Goal: Information Seeking & Learning: Learn about a topic

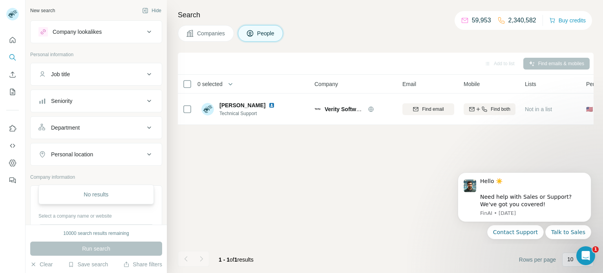
scroll to position [54, 0]
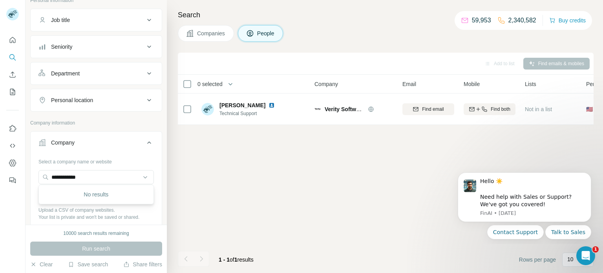
drag, startPoint x: 112, startPoint y: 178, endPoint x: 19, endPoint y: 172, distance: 93.7
click at [19, 172] on div "**********" at bounding box center [301, 136] width 603 height 273
type input "**********"
click at [95, 202] on div "Fas [DOMAIN_NAME]" at bounding box center [96, 197] width 112 height 21
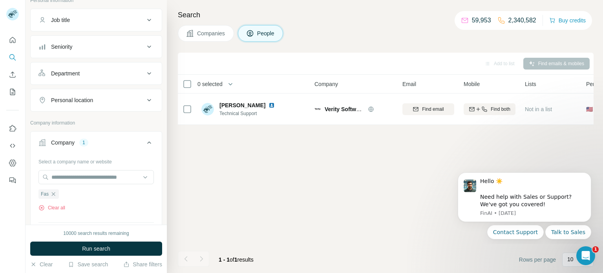
click at [77, 256] on div "10000 search results remaining Run search Clear Save search Share filters" at bounding box center [96, 249] width 141 height 48
click at [81, 252] on button "Run search" at bounding box center [96, 249] width 132 height 14
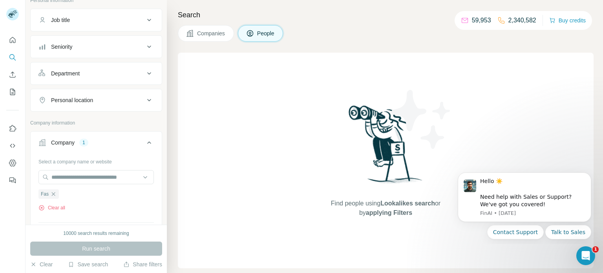
click at [199, 44] on div "Search Companies People Find people using Lookalikes search or by applying Filt…" at bounding box center [385, 136] width 436 height 273
click at [201, 36] on span "Companies" at bounding box center [211, 33] width 29 height 8
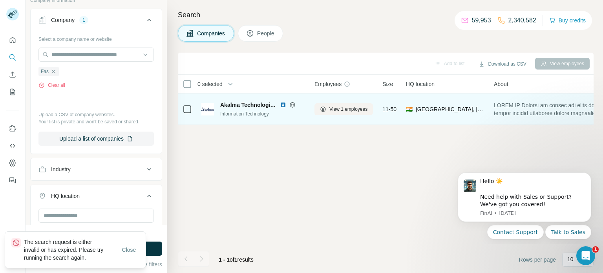
click at [280, 105] on img at bounding box center [283, 105] width 6 height 6
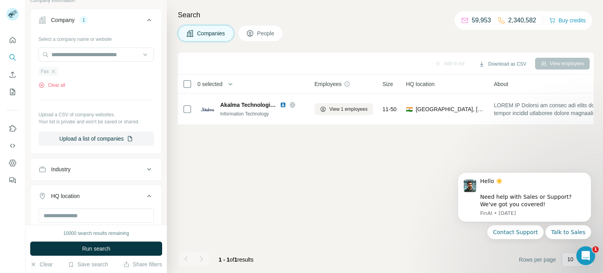
click at [47, 71] on span "Fas" at bounding box center [45, 71] width 8 height 7
click at [78, 233] on div "10000 search results remaining" at bounding box center [96, 233] width 66 height 7
click at [77, 246] on button "Run search" at bounding box center [96, 249] width 132 height 14
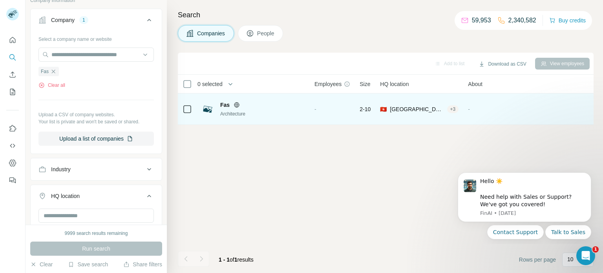
click at [218, 114] on div "Fas Architecture" at bounding box center [253, 109] width 104 height 16
click at [229, 113] on div "Architecture" at bounding box center [262, 113] width 85 height 7
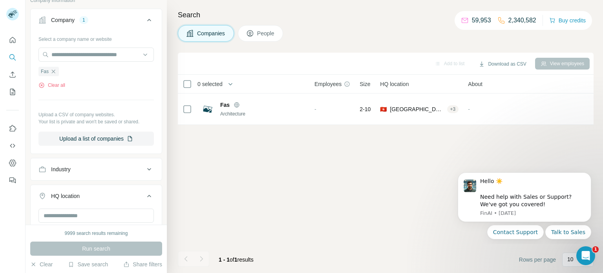
click at [260, 35] on span "People" at bounding box center [266, 33] width 18 height 8
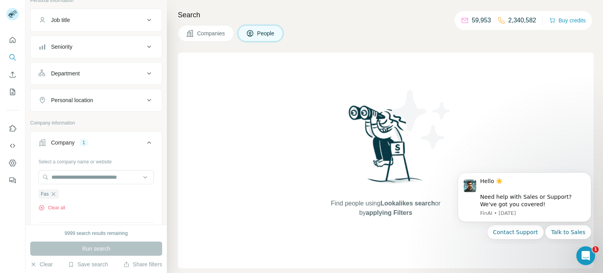
click at [216, 20] on h4 "Search" at bounding box center [386, 14] width 416 height 11
click at [212, 27] on button "Companies" at bounding box center [206, 33] width 56 height 16
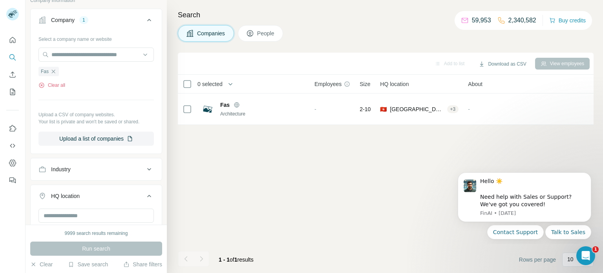
click at [212, 28] on button "Companies" at bounding box center [206, 33] width 56 height 16
